Goal: Find specific page/section: Find specific page/section

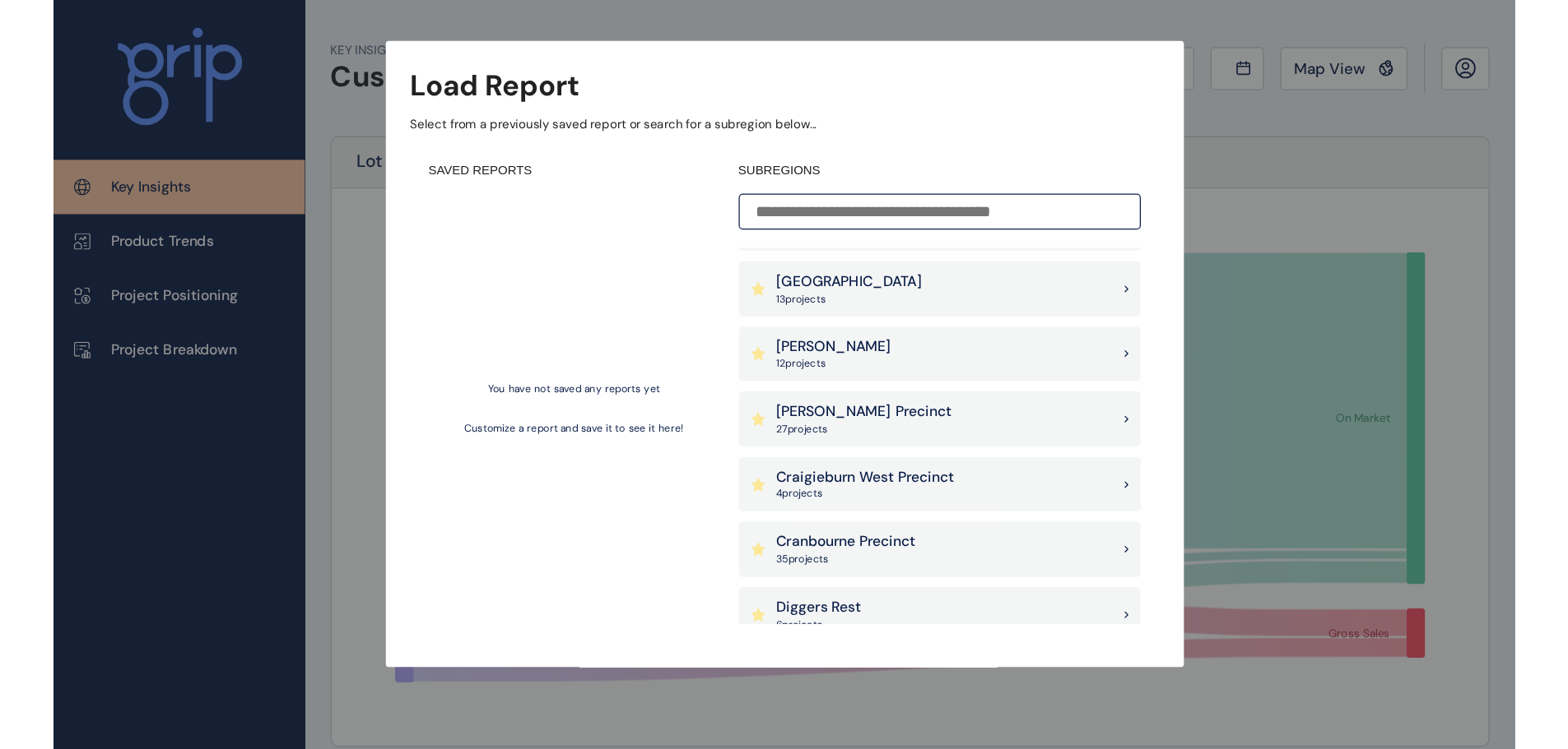
scroll to position [411, 0]
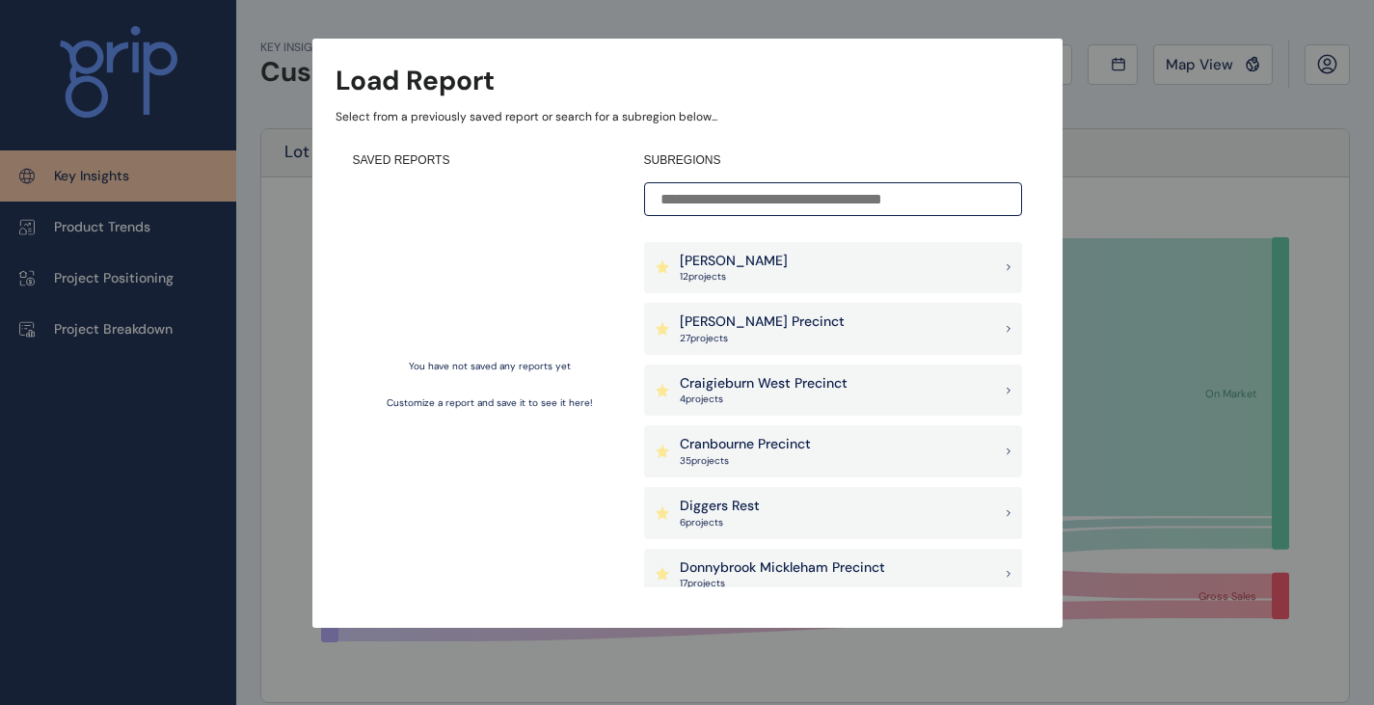
click at [747, 341] on p "27 project s" at bounding box center [762, 338] width 165 height 13
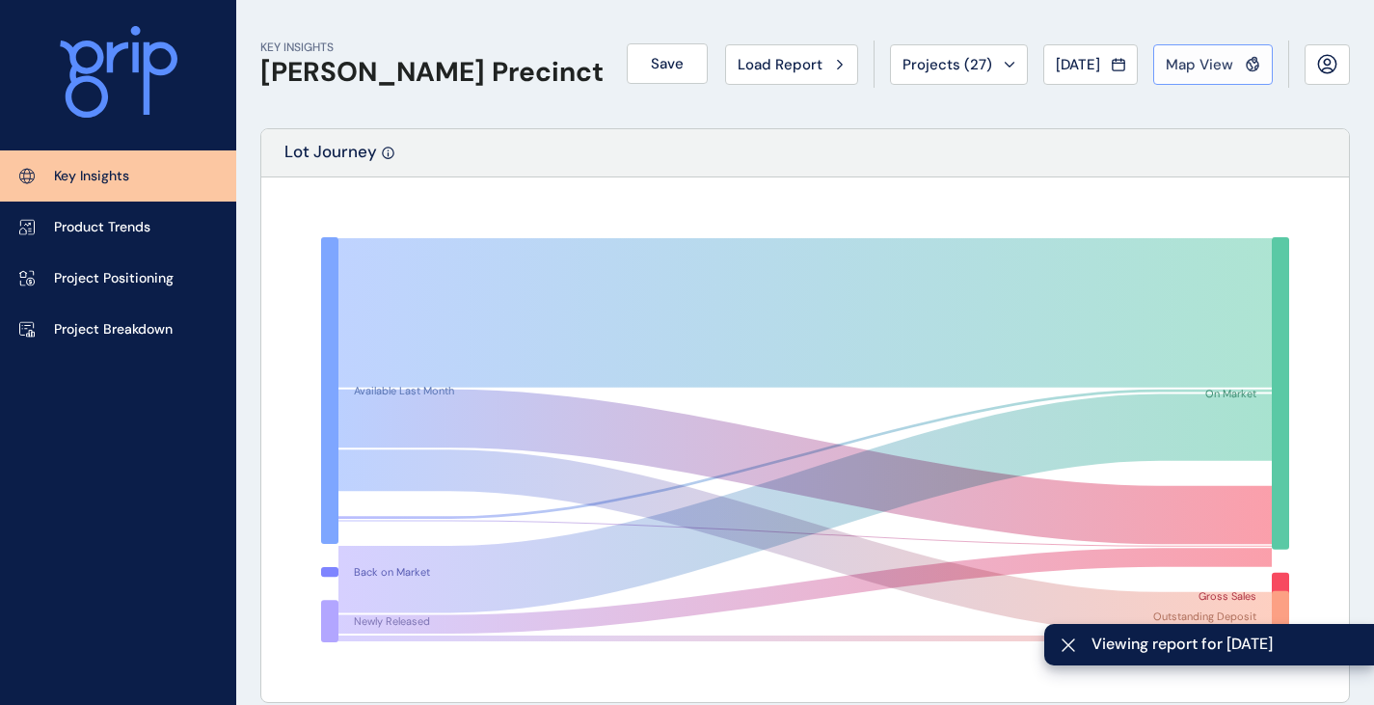
click at [1214, 67] on span "Map View" at bounding box center [1199, 64] width 67 height 19
